Goal: Task Accomplishment & Management: Complete application form

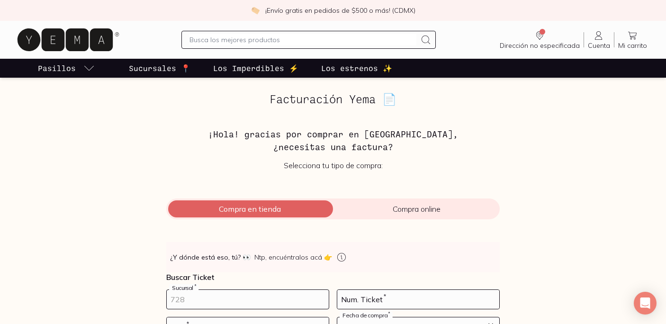
click at [172, 306] on input "number" at bounding box center [248, 299] width 162 height 19
type input "10002"
type input "151"
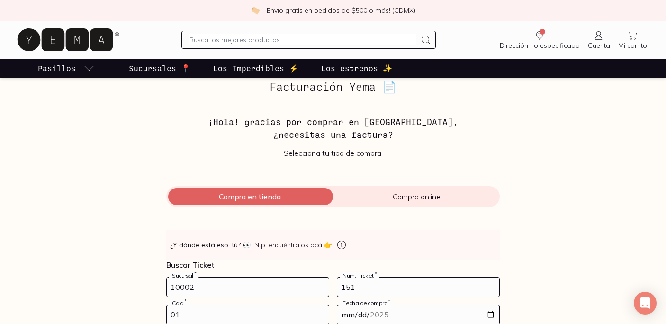
type input "01"
type input "[DATE]"
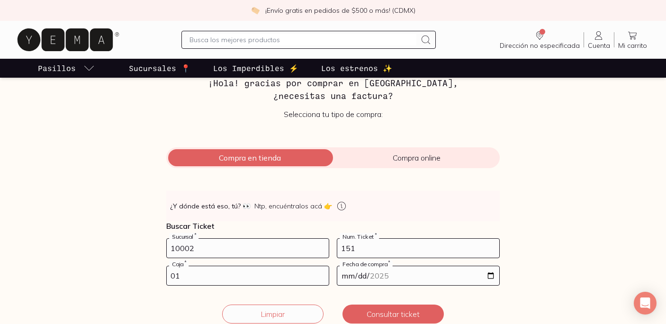
scroll to position [61, 0]
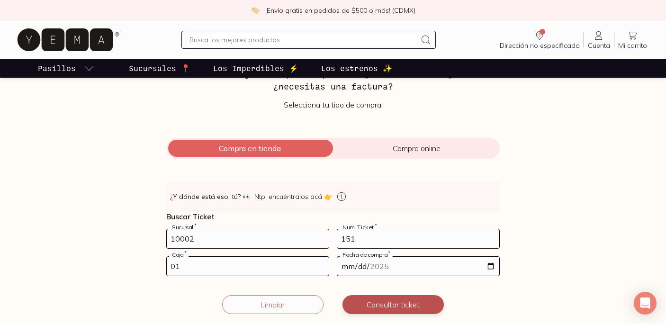
click at [381, 302] on button "Consultar ticket" at bounding box center [392, 304] width 101 height 19
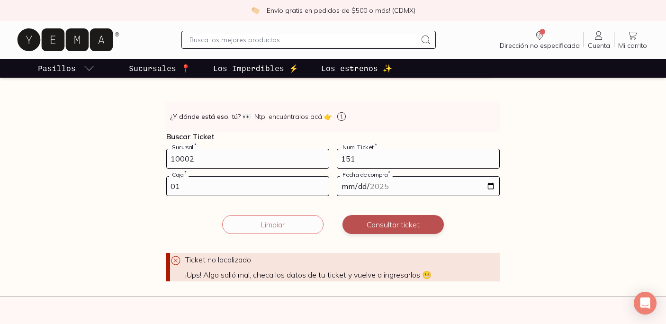
scroll to position [143, 0]
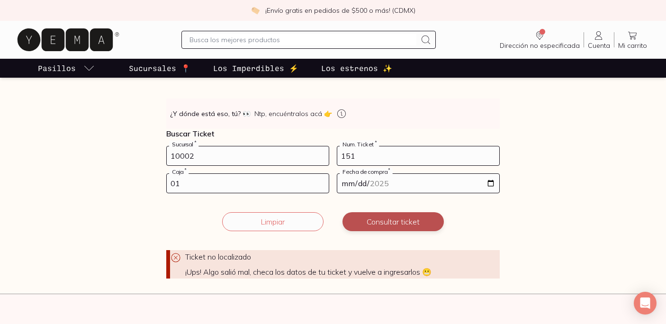
click at [377, 218] on button "Consultar ticket" at bounding box center [392, 221] width 101 height 19
click at [257, 217] on button "Limpiar" at bounding box center [272, 221] width 101 height 19
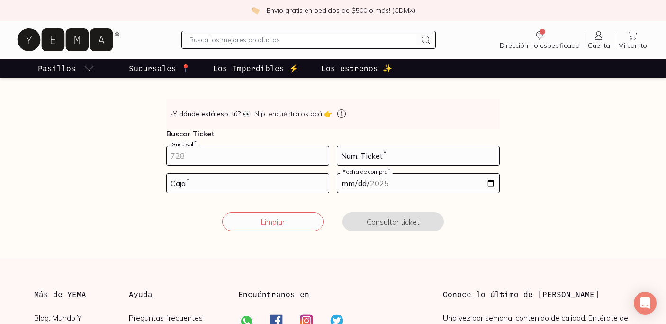
click at [224, 157] on input "number" at bounding box center [248, 155] width 162 height 19
type input "10002"
click at [370, 154] on input "number" at bounding box center [418, 155] width 162 height 19
type input "26"
type input "01"
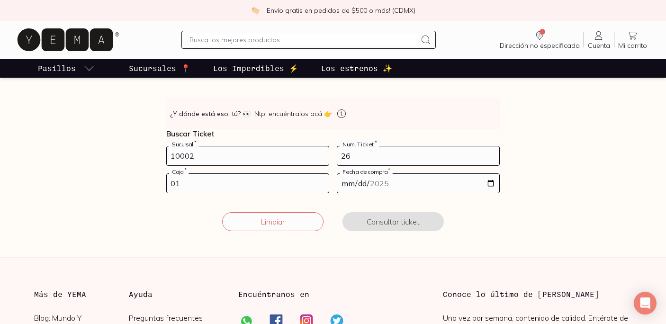
type input "[DATE]"
click at [395, 219] on button "Consultar ticket" at bounding box center [392, 221] width 101 height 19
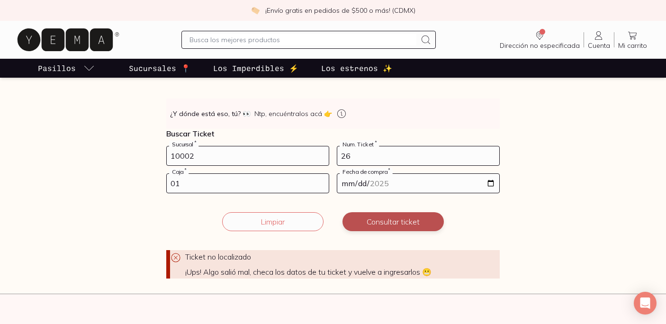
click at [395, 219] on button "Consultar ticket" at bounding box center [392, 221] width 101 height 19
click at [294, 219] on button "Limpiar" at bounding box center [272, 221] width 101 height 19
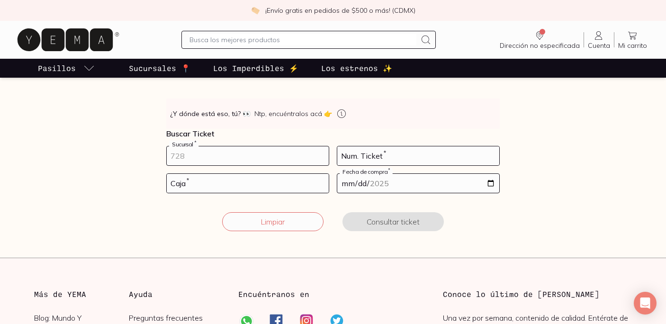
click at [264, 159] on input "number" at bounding box center [248, 155] width 162 height 19
type input "10002"
type input "16"
type input "01"
type input "[DATE]"
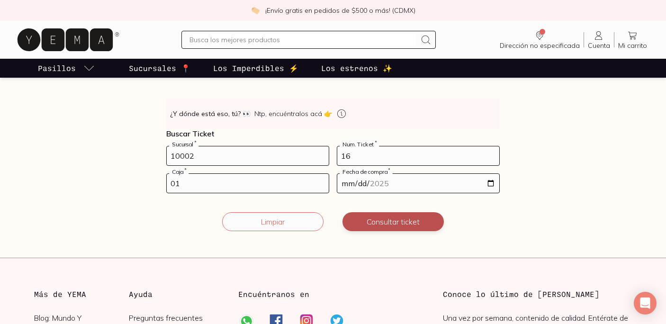
click at [374, 215] on button "Consultar ticket" at bounding box center [392, 221] width 101 height 19
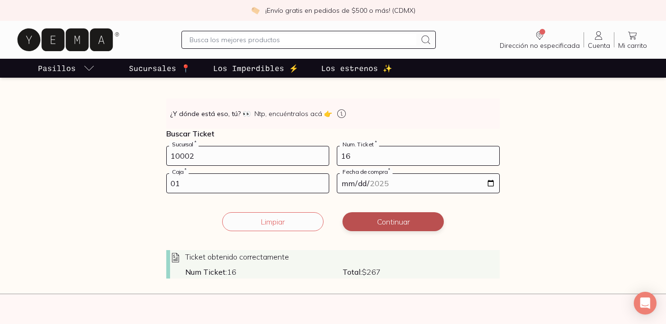
click at [374, 215] on button "Continuar" at bounding box center [392, 221] width 101 height 19
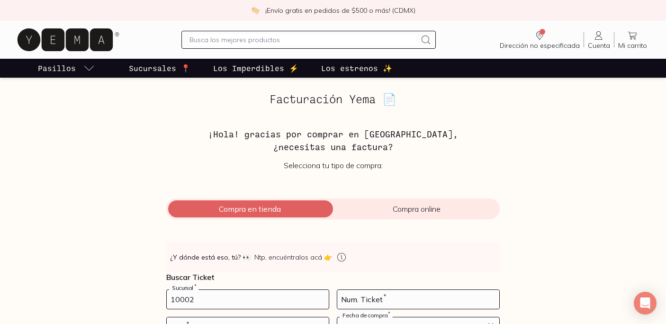
type input "10002"
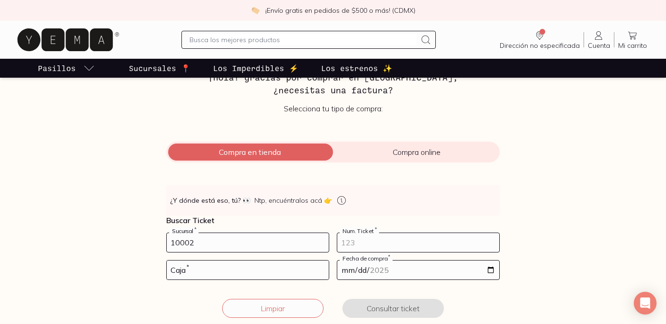
scroll to position [60, 0]
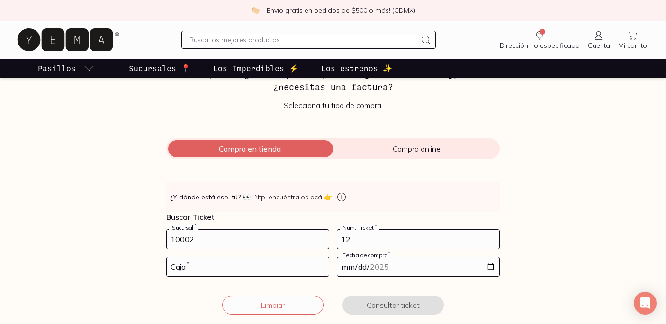
type input "12"
type input "01"
click at [359, 265] on input "date" at bounding box center [418, 266] width 162 height 19
type input "[DATE]"
click at [364, 295] on button "Consultar ticket" at bounding box center [392, 304] width 101 height 19
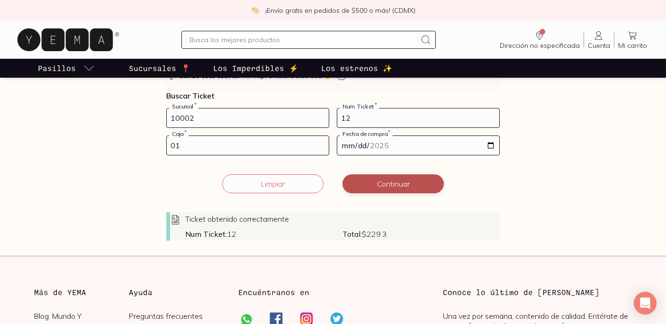
scroll to position [196, 0]
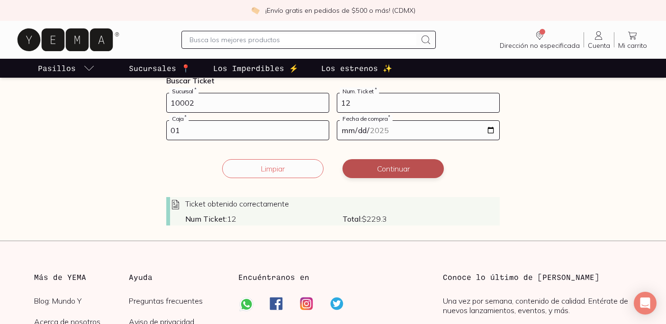
click at [380, 170] on button "Continuar" at bounding box center [392, 168] width 101 height 19
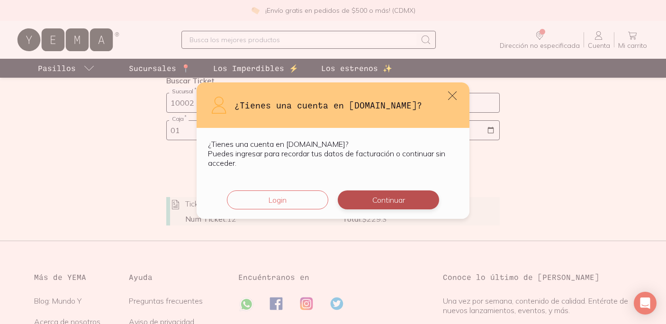
click at [379, 199] on button "Continuar" at bounding box center [388, 199] width 101 height 19
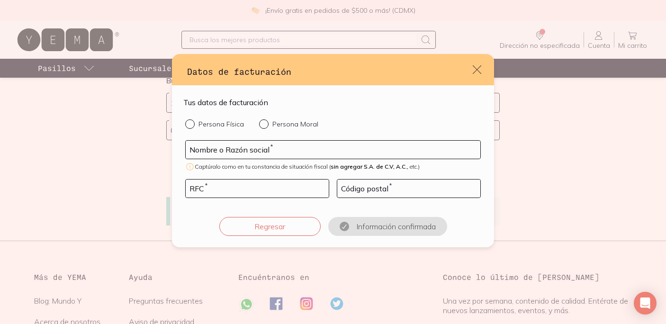
click at [228, 129] on div "Persona Física Persona Moral Nombre o Razón social * Captúralo como en tu const…" at bounding box center [332, 177] width 299 height 116
click at [213, 123] on p "Persona Física" at bounding box center [220, 124] width 45 height 9
click at [193, 123] on input "Persona Física" at bounding box center [189, 123] width 8 height 8
radio input "true"
click at [221, 149] on input "default" at bounding box center [333, 150] width 294 height 18
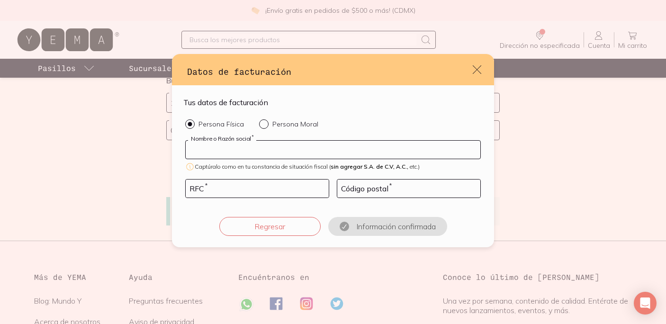
type input "[PERSON_NAME]"
type input "SAPM900409LB3"
type input "38080"
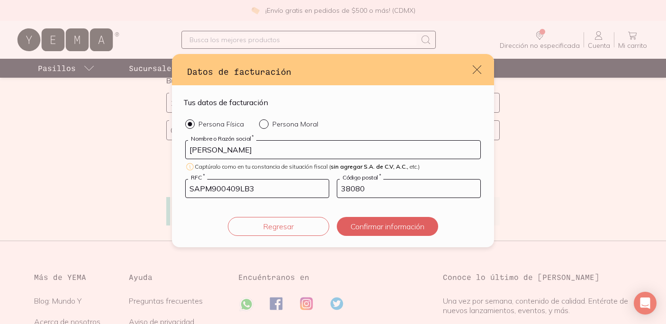
click at [374, 233] on button "Confirmar información" at bounding box center [387, 226] width 101 height 19
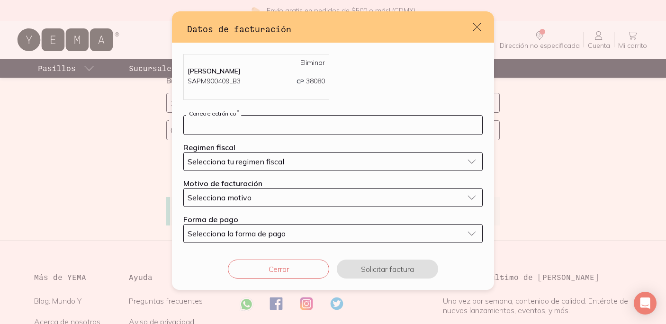
click at [279, 125] on input "default" at bounding box center [333, 125] width 298 height 19
type input "[EMAIL_ADDRESS][DOMAIN_NAME]"
click at [289, 162] on div "Selecciona tu regimen fiscal" at bounding box center [325, 161] width 276 height 9
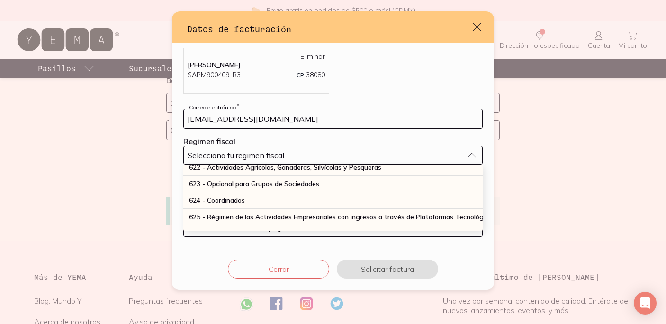
scroll to position [248, 0]
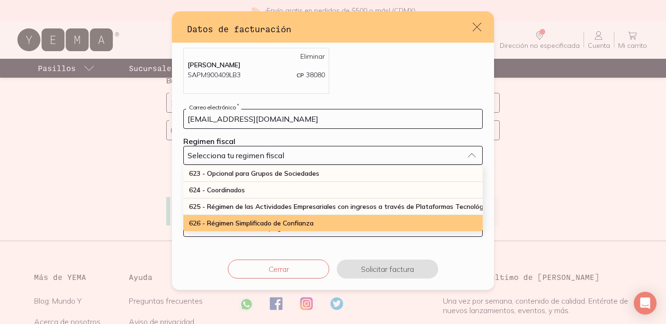
drag, startPoint x: 280, startPoint y: 214, endPoint x: 278, endPoint y: 222, distance: 8.2
click at [279, 222] on ul "601 - General [PERSON_NAME] Personas [PERSON_NAME] 603 - Personas [PERSON_NAME]…" at bounding box center [332, 198] width 299 height 66
click at [279, 226] on span "626 - Régimen Simplificado de Confianza" at bounding box center [251, 223] width 125 height 9
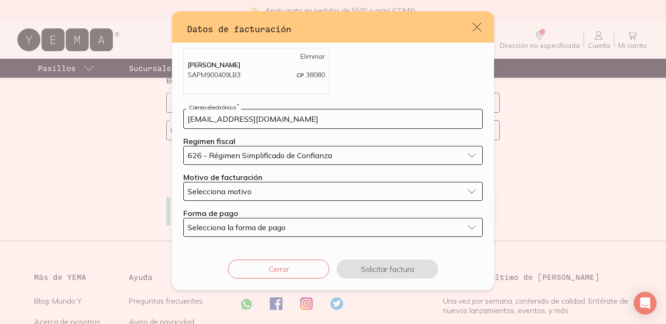
click at [274, 192] on div "Selecciona motivo" at bounding box center [325, 191] width 276 height 9
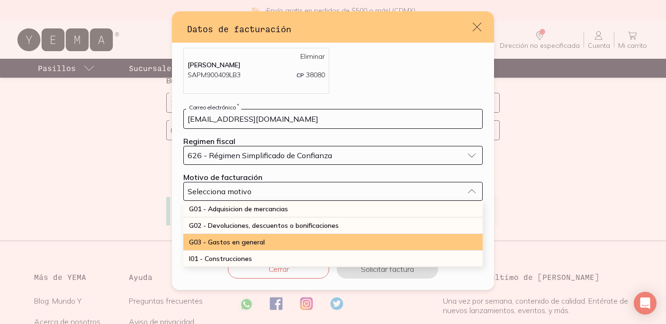
click at [264, 241] on span "G03 - Gastos en general" at bounding box center [227, 242] width 76 height 9
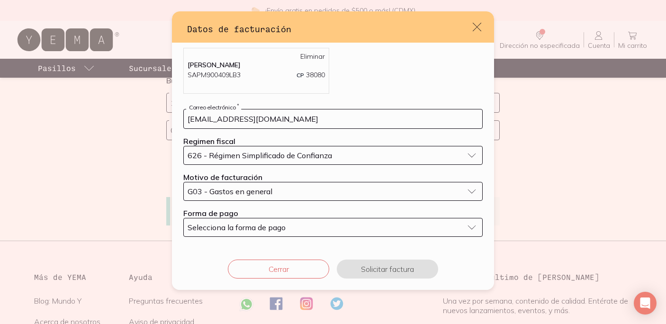
click at [265, 227] on span "Selecciona la forma de pago" at bounding box center [236, 227] width 98 height 9
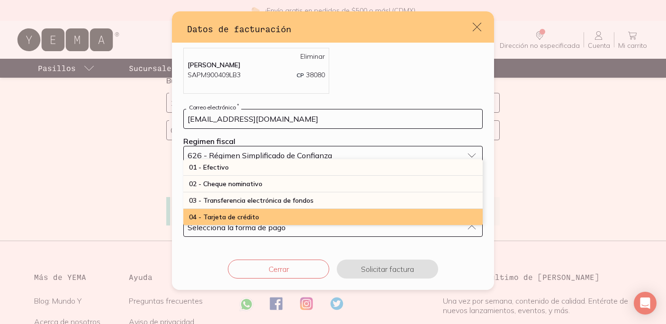
click at [254, 213] on span "04 - Tarjeta de crédito" at bounding box center [224, 217] width 70 height 9
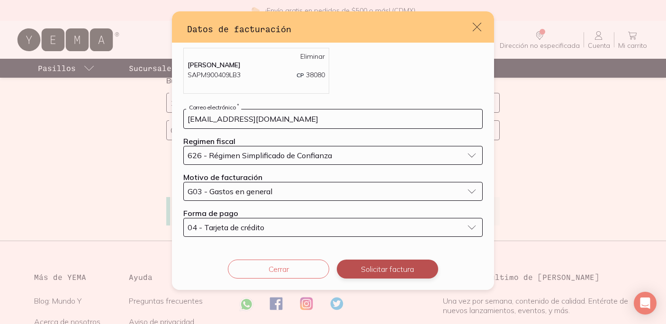
click at [383, 264] on button "Solicitar factura" at bounding box center [387, 268] width 101 height 19
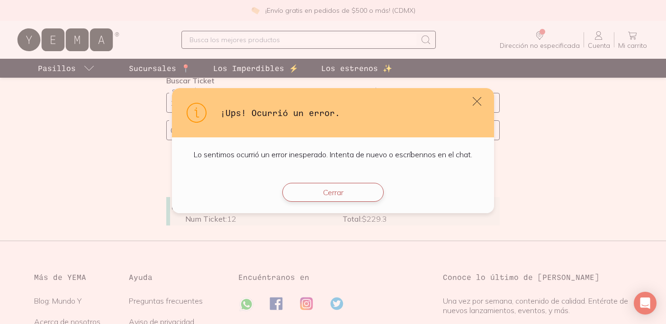
click at [335, 183] on button "Cerrar" at bounding box center [332, 192] width 101 height 19
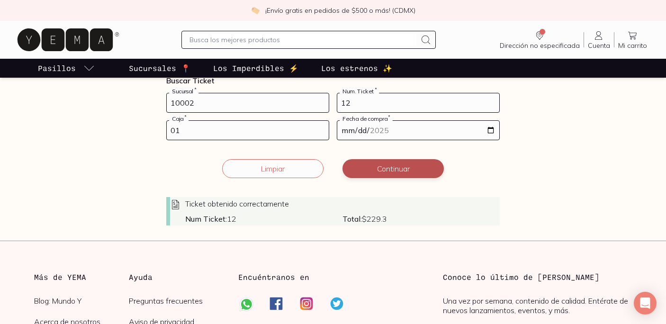
click at [372, 170] on button "Continuar" at bounding box center [392, 168] width 101 height 19
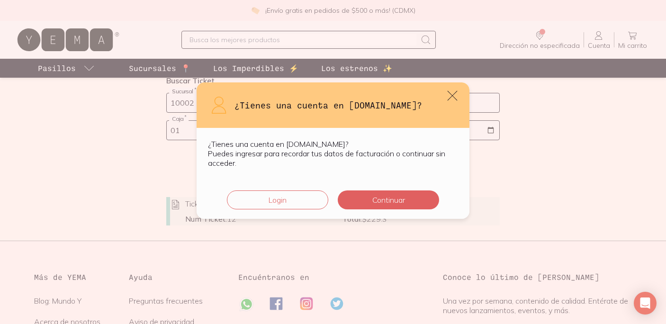
click at [453, 98] on icon "default" at bounding box center [452, 95] width 13 height 13
